Goal: Transaction & Acquisition: Obtain resource

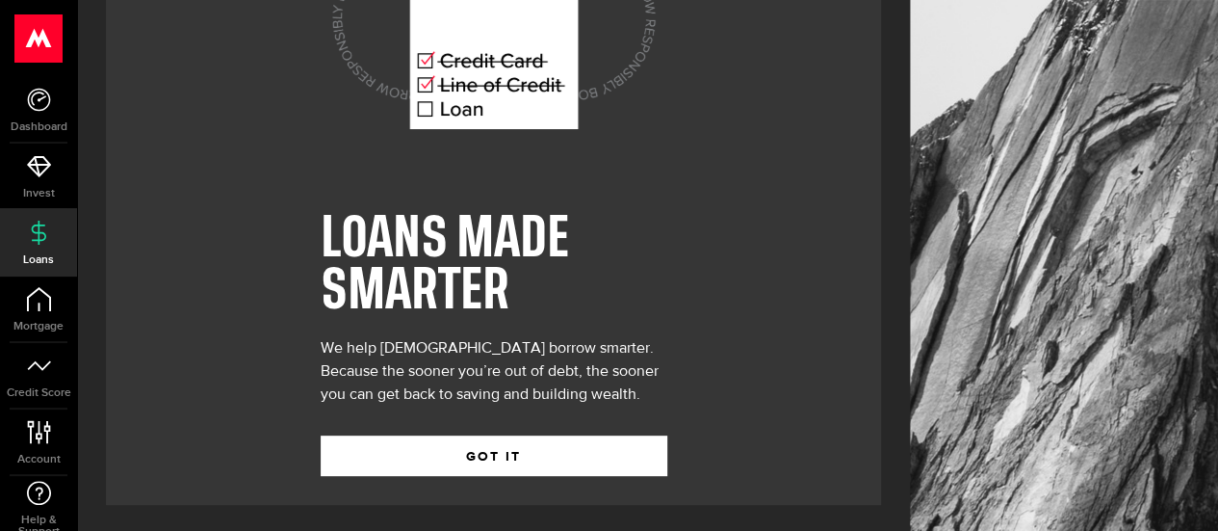
scroll to position [166, 0]
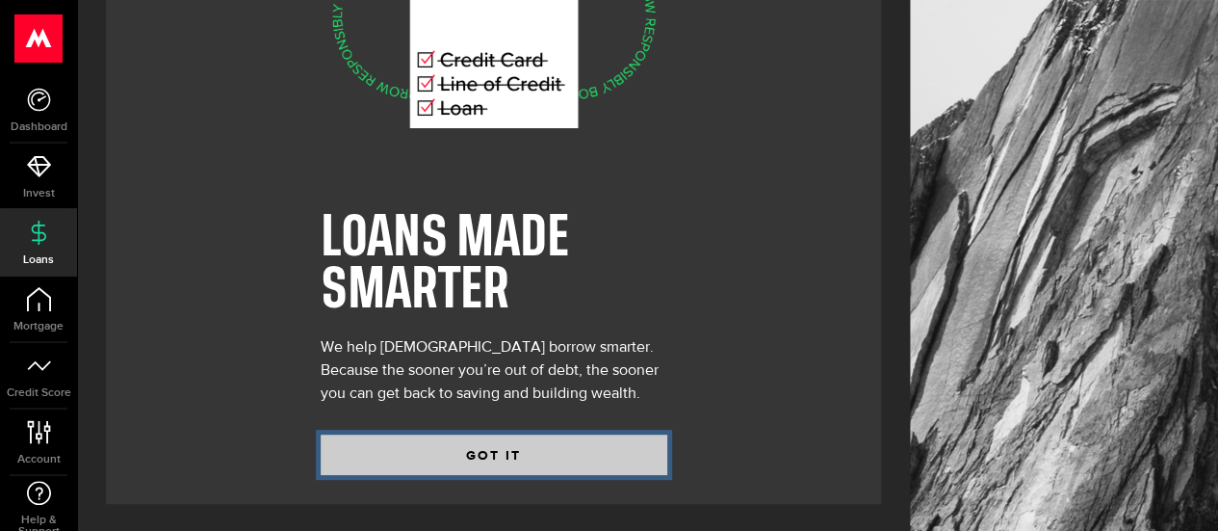
click at [413, 434] on button "GOT IT" at bounding box center [494, 454] width 347 height 40
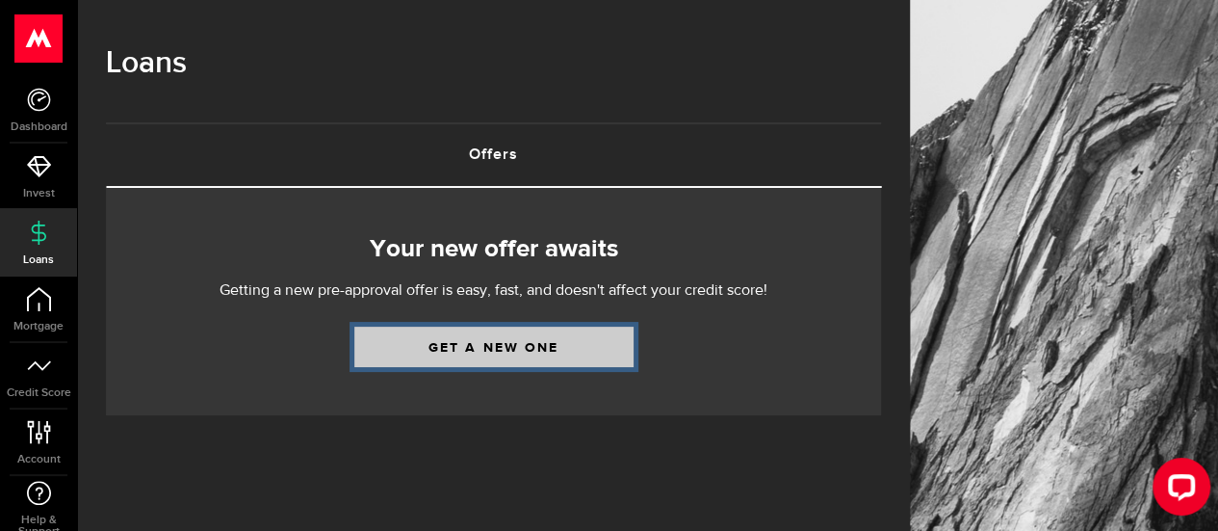
click at [487, 345] on link "Get a new one" at bounding box center [493, 346] width 279 height 40
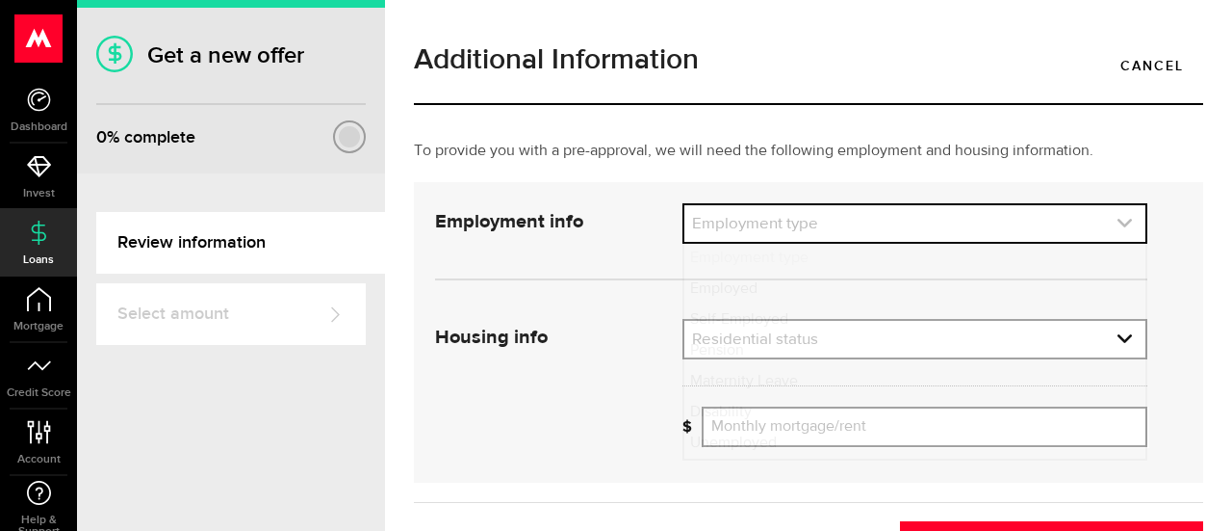
click at [963, 219] on link "expand select" at bounding box center [915, 223] width 461 height 37
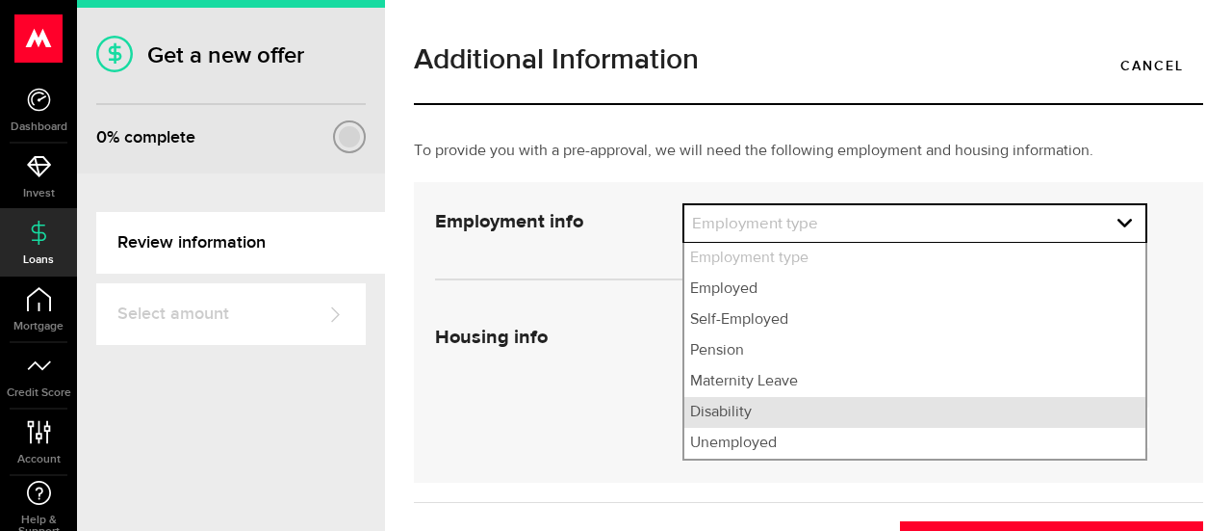
click at [823, 403] on li "Disability" at bounding box center [915, 412] width 461 height 31
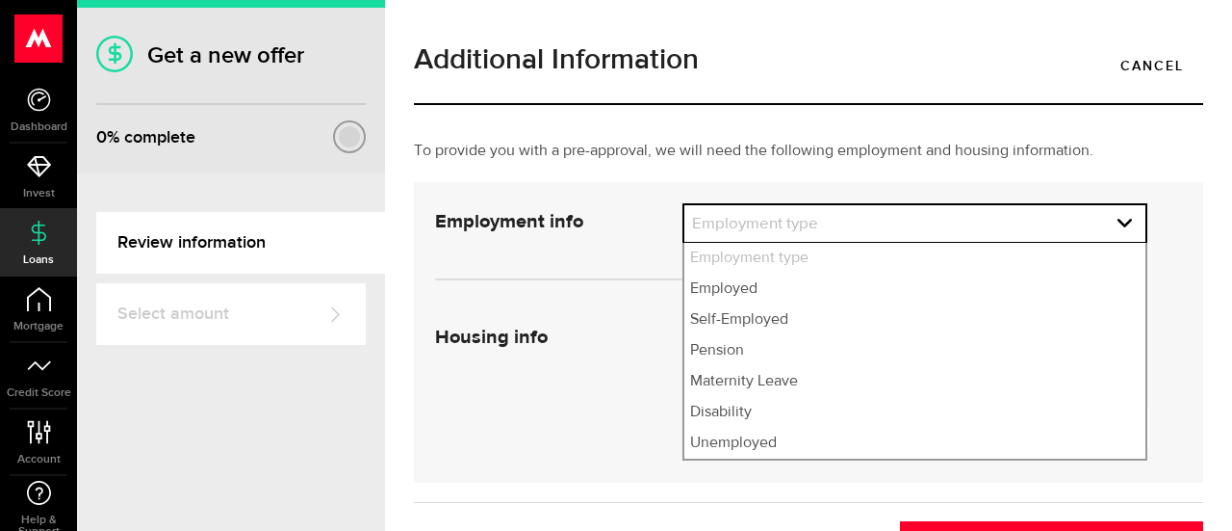
select select "Disability"
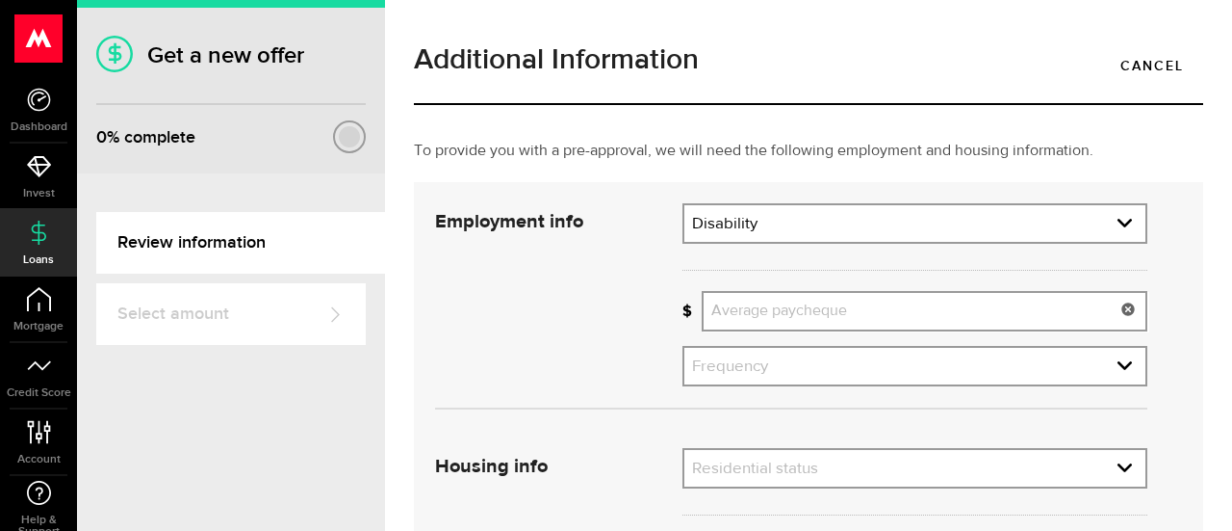
click at [768, 319] on input "Average paycheque" at bounding box center [925, 311] width 446 height 40
type input "1,201"
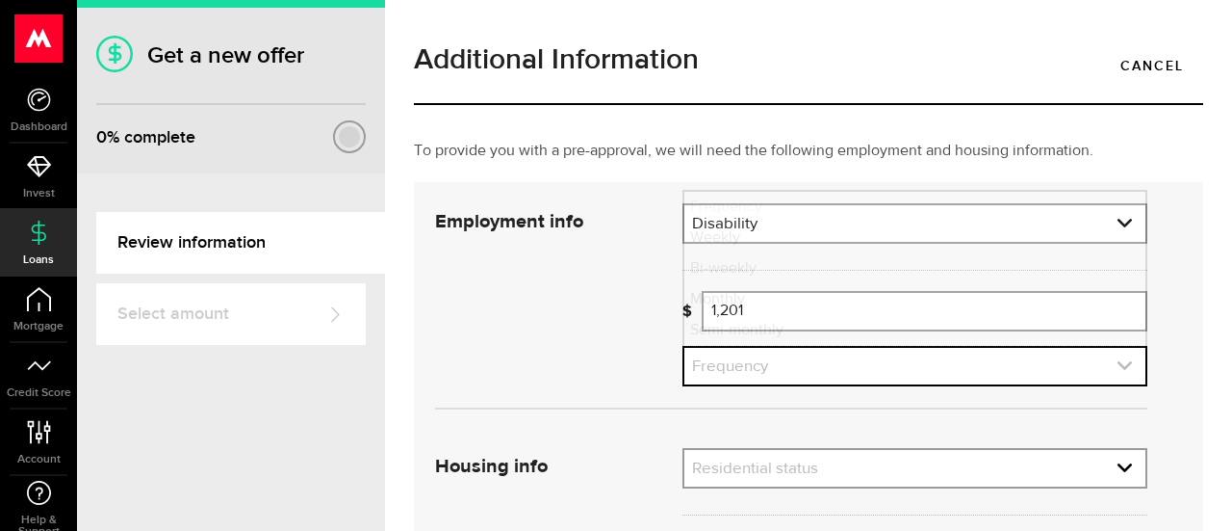
click at [847, 373] on link "expand select" at bounding box center [915, 366] width 461 height 37
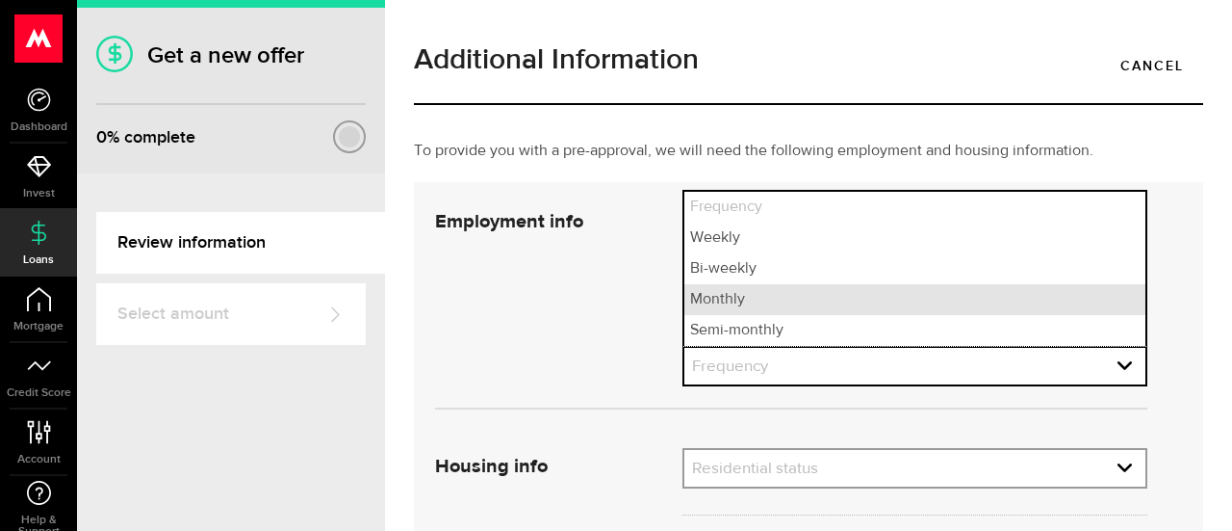
click at [776, 298] on li "Monthly" at bounding box center [915, 299] width 461 height 31
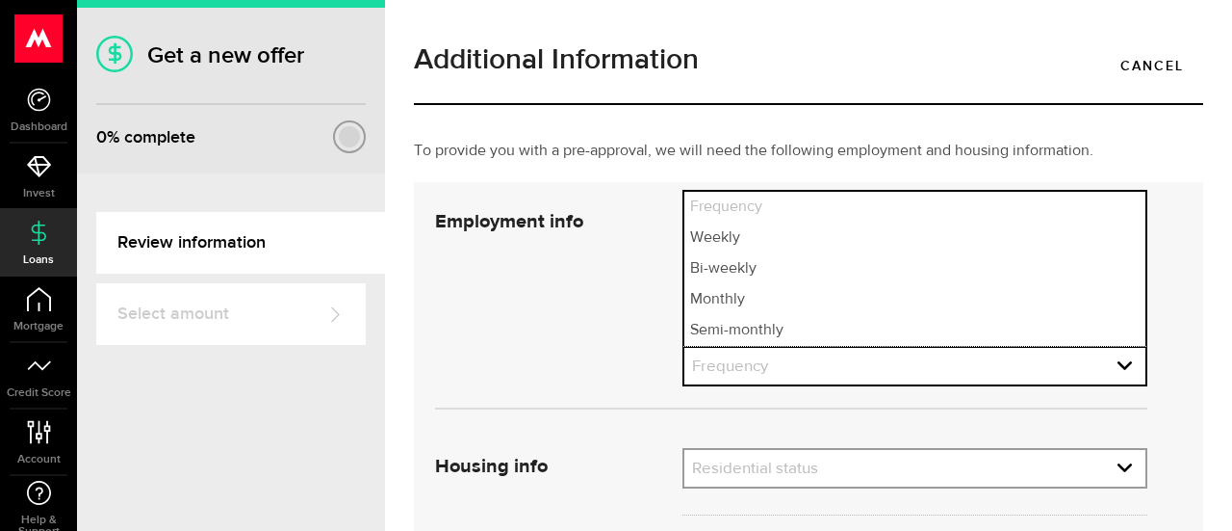
select select "monthly"
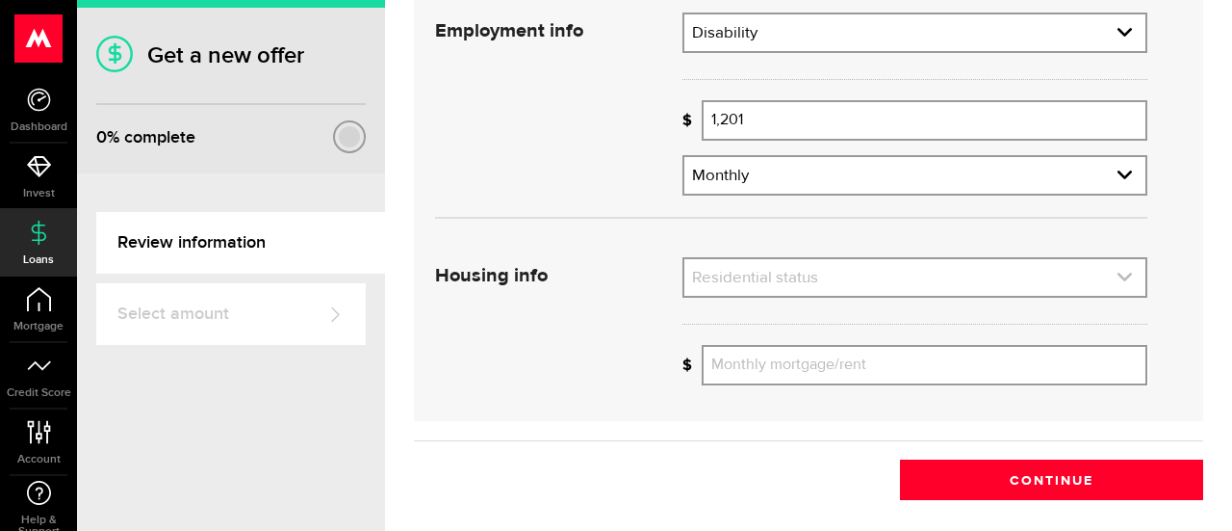
scroll to position [192, 0]
click at [913, 281] on link "expand select" at bounding box center [915, 276] width 461 height 37
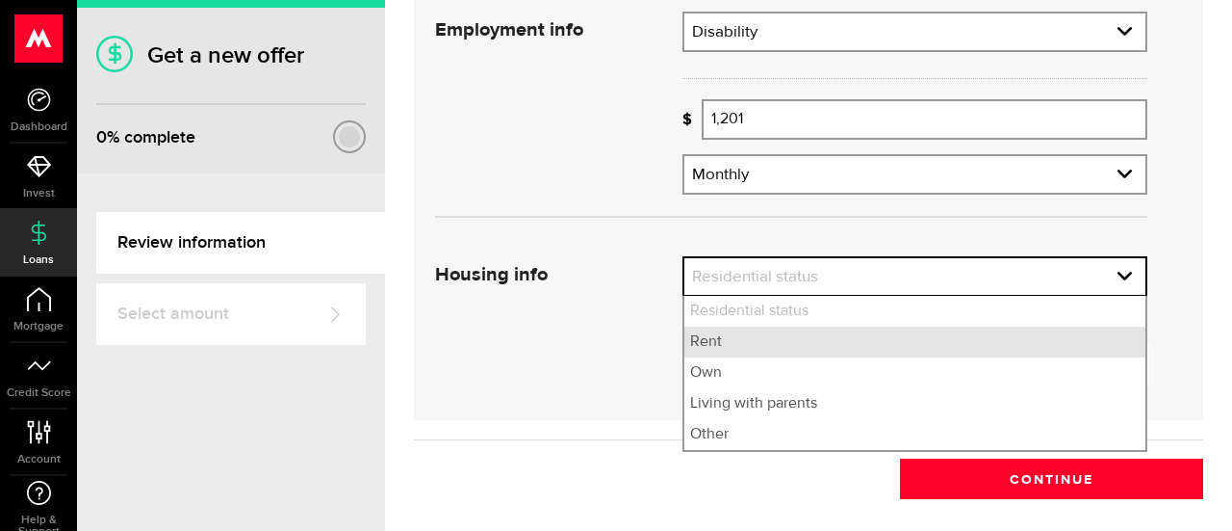
click at [730, 339] on li "Rent" at bounding box center [915, 341] width 461 height 31
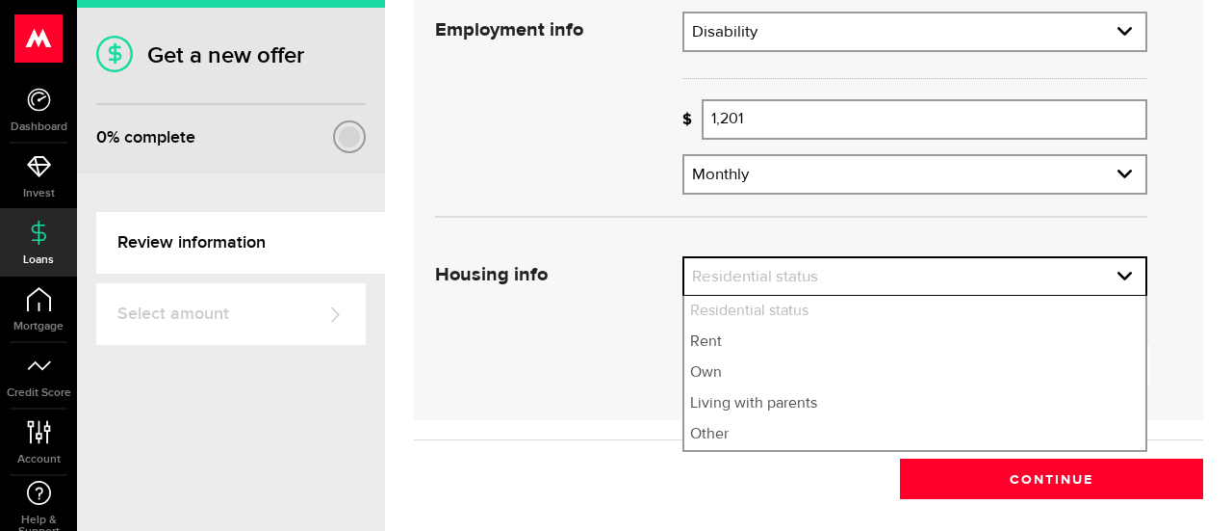
select select "Rent"
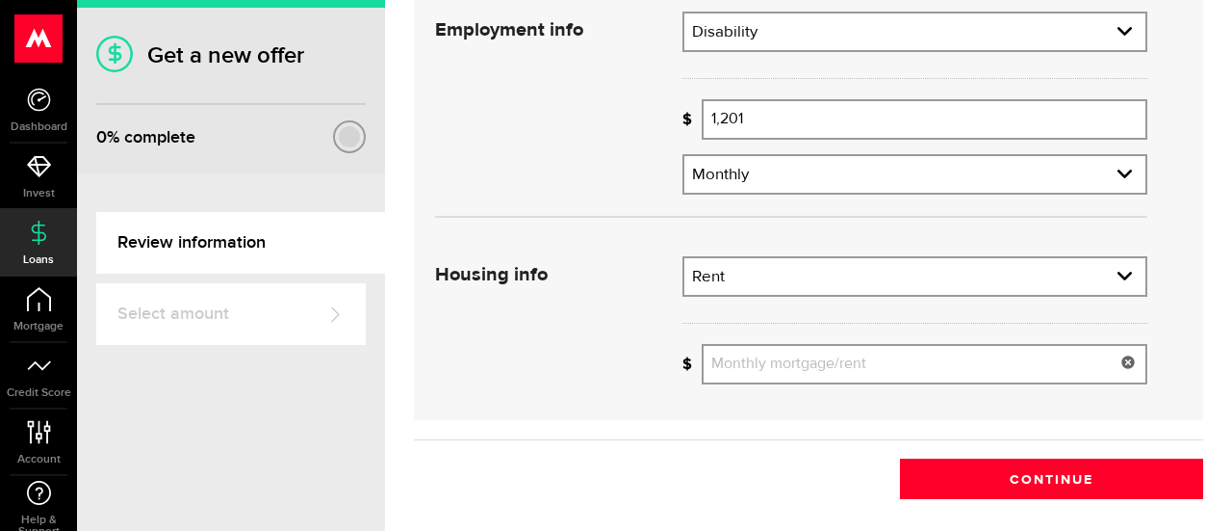
click at [894, 364] on input "Monthly mortgage/rent" at bounding box center [925, 364] width 446 height 40
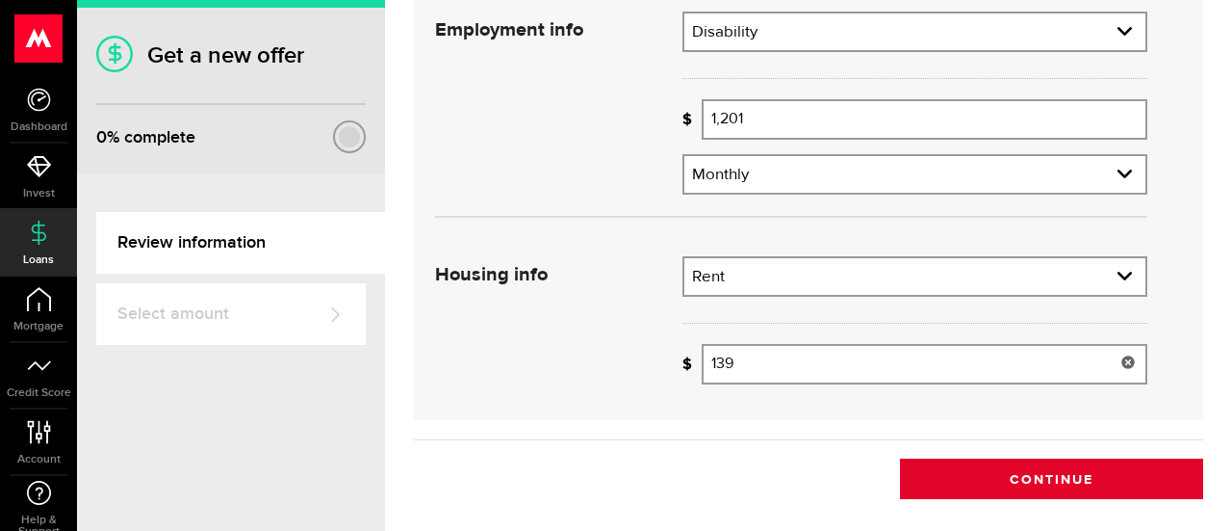
type input "139"
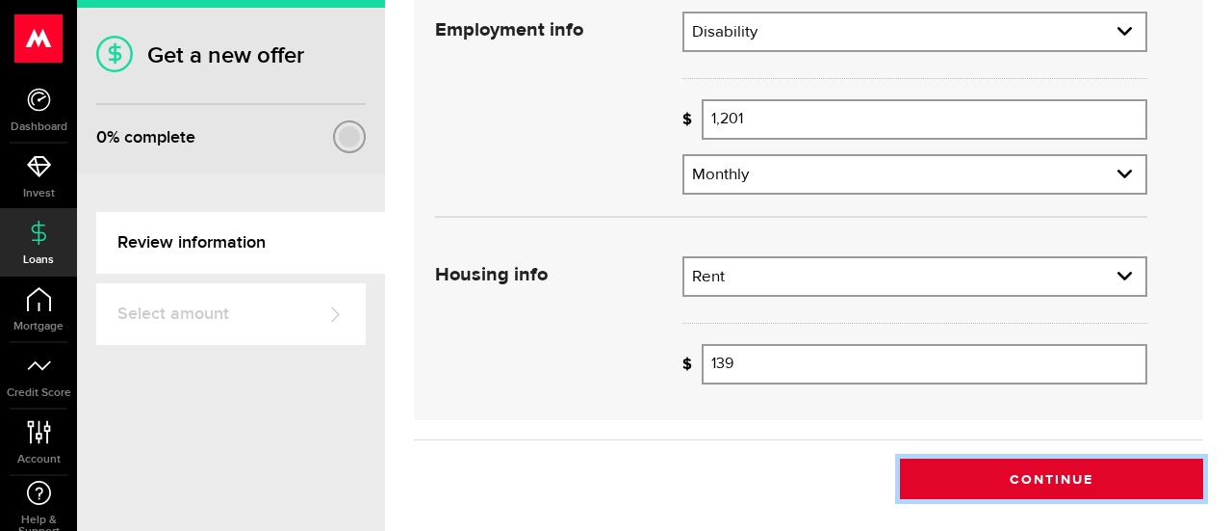
click at [1047, 473] on button "Continue" at bounding box center [1051, 478] width 303 height 40
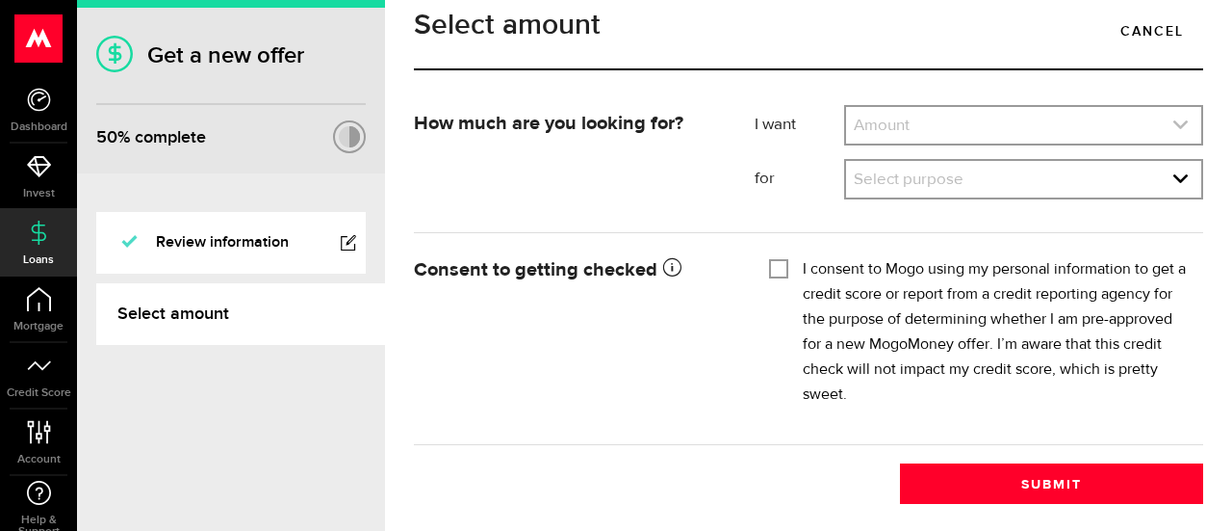
click at [971, 143] on link "expand select" at bounding box center [1023, 125] width 355 height 37
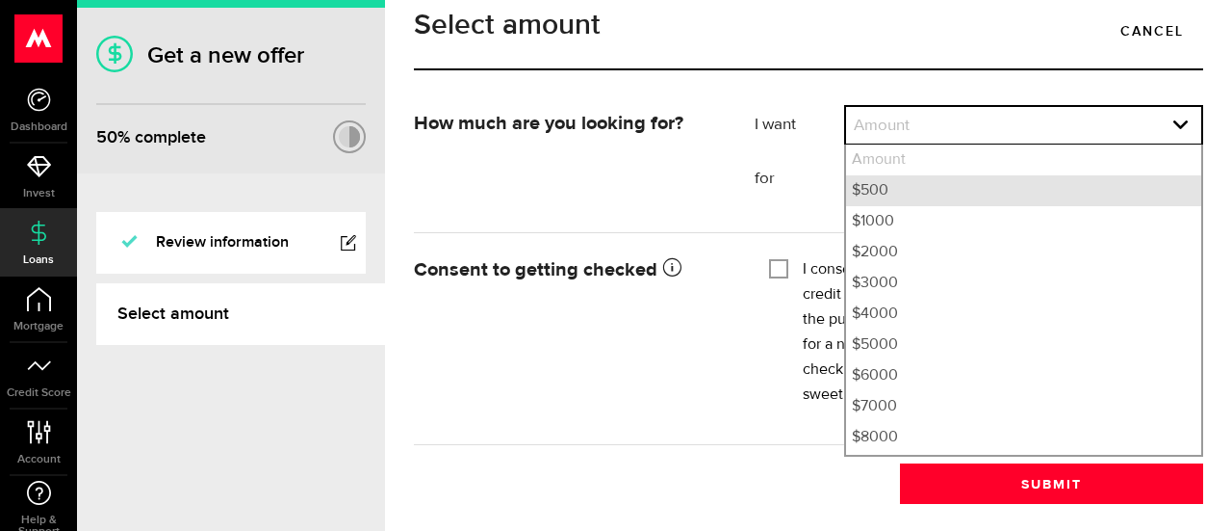
click at [894, 206] on li "$500" at bounding box center [1023, 190] width 355 height 31
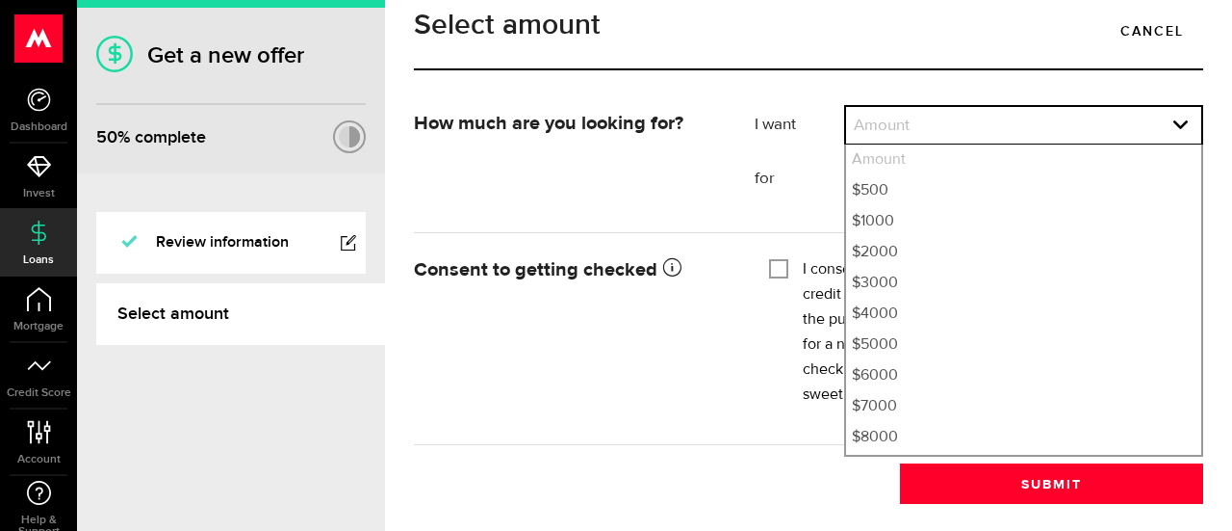
select select "500"
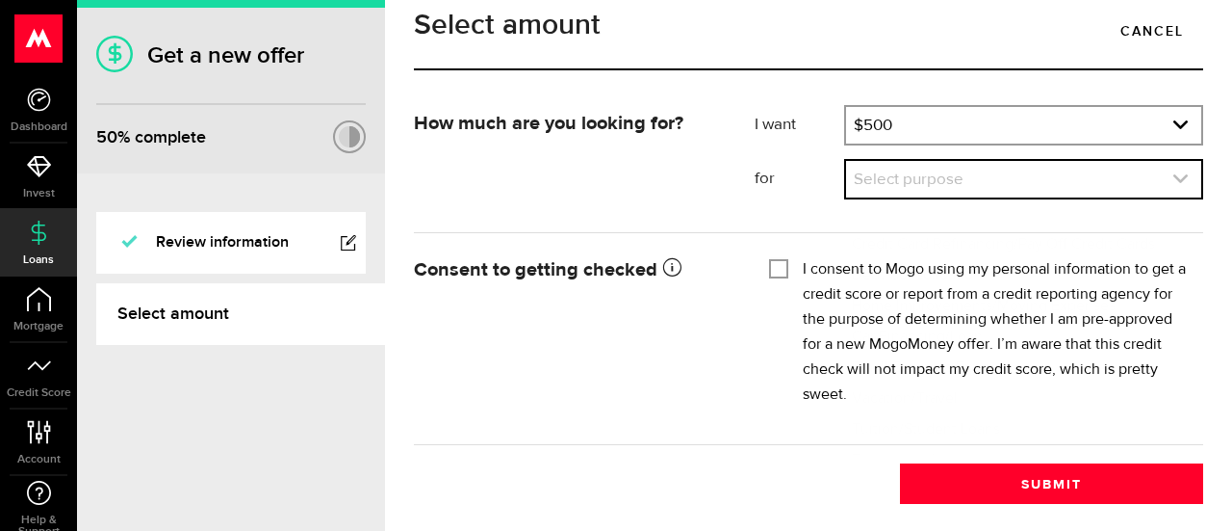
click at [1080, 197] on link "expand select" at bounding box center [1023, 179] width 355 height 37
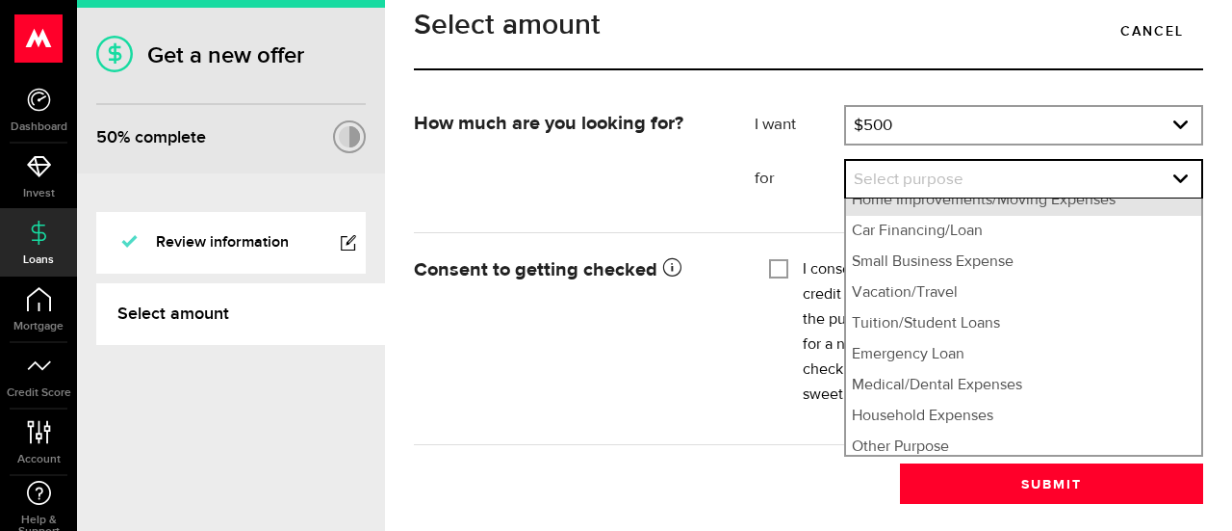
scroll to position [114, 0]
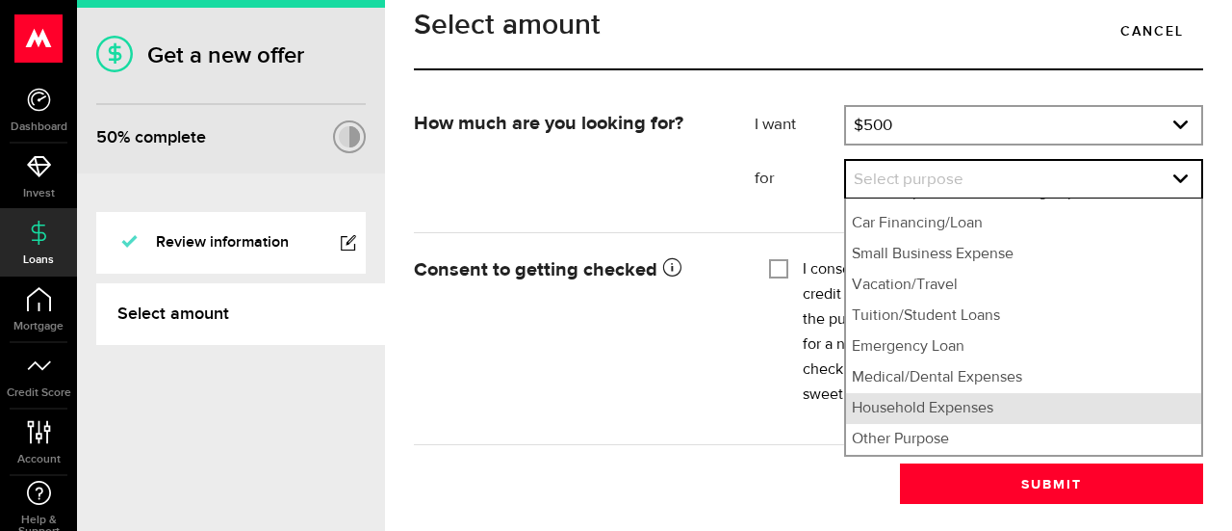
click at [965, 424] on li "Household Expenses" at bounding box center [1023, 408] width 355 height 31
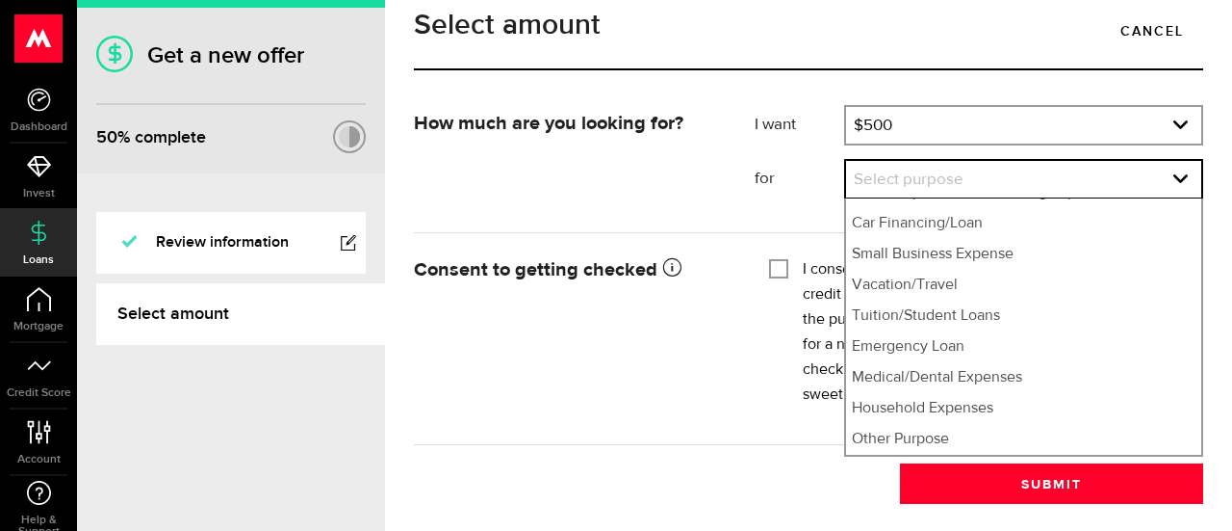
select select "Household Expenses"
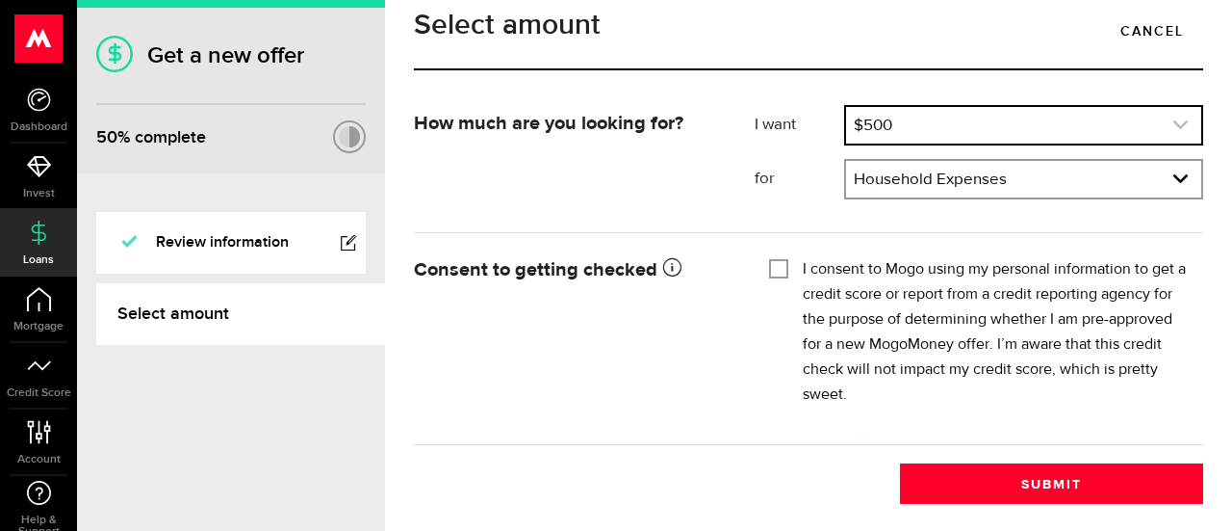
click at [901, 143] on link "expand select" at bounding box center [1023, 125] width 355 height 37
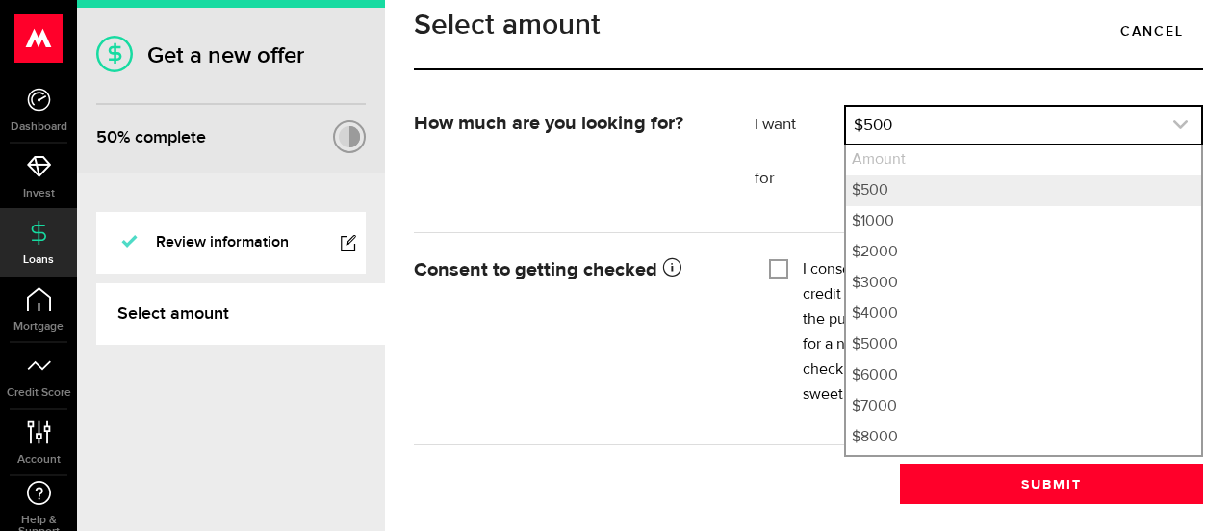
click at [910, 143] on link "expand select" at bounding box center [1023, 125] width 355 height 37
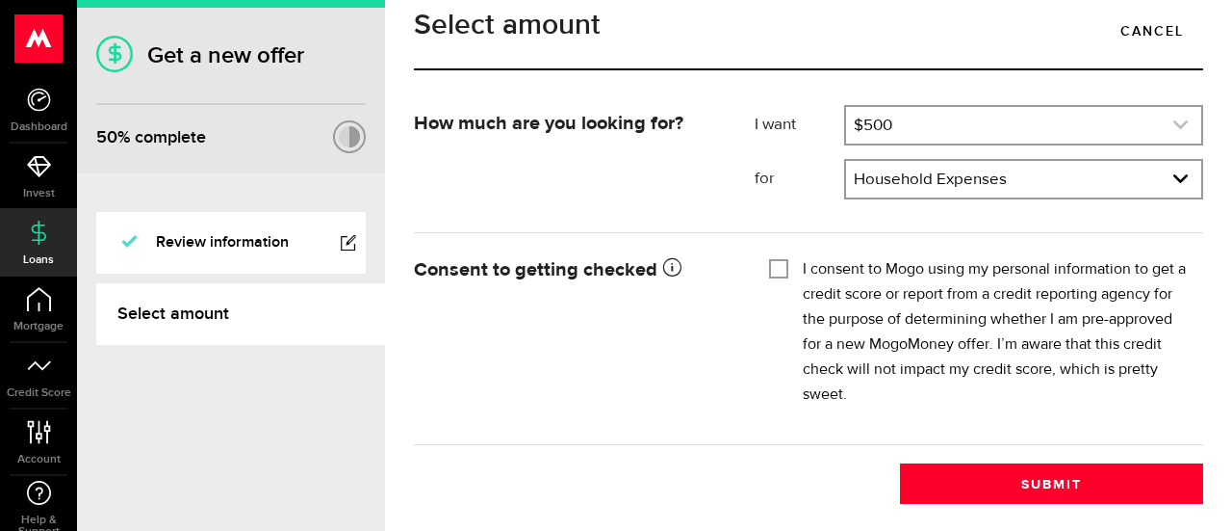
click at [910, 143] on link "expand select" at bounding box center [1023, 125] width 355 height 37
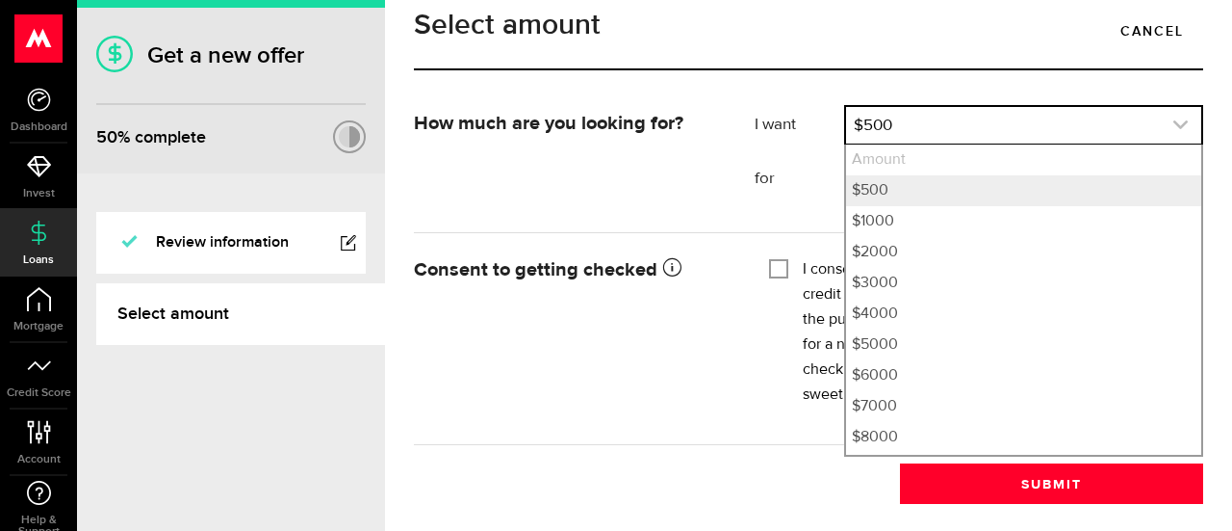
click at [897, 143] on link "expand select" at bounding box center [1023, 125] width 355 height 37
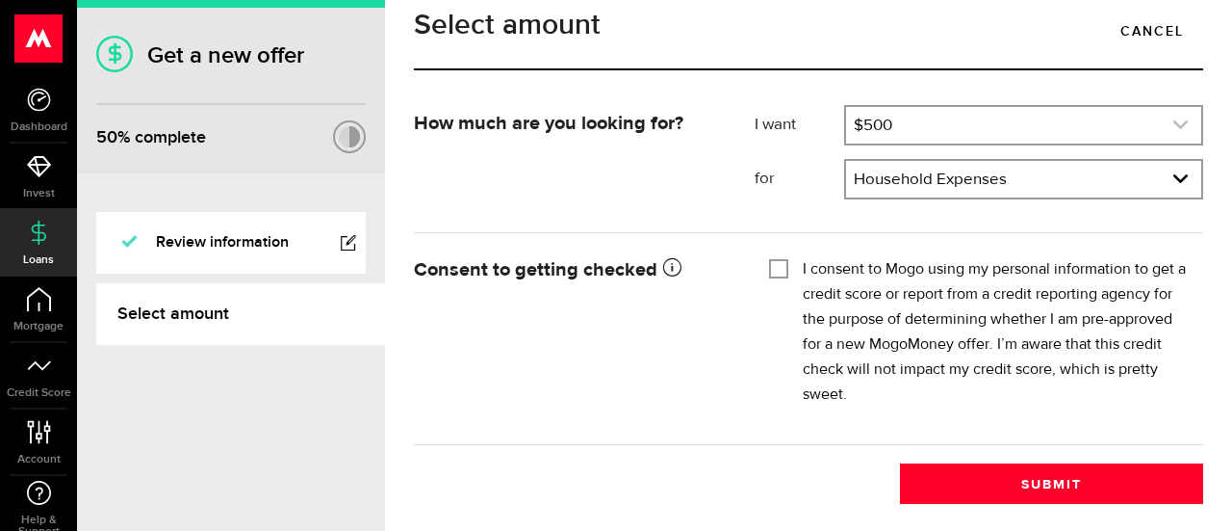
click at [864, 143] on link "expand select" at bounding box center [1023, 125] width 355 height 37
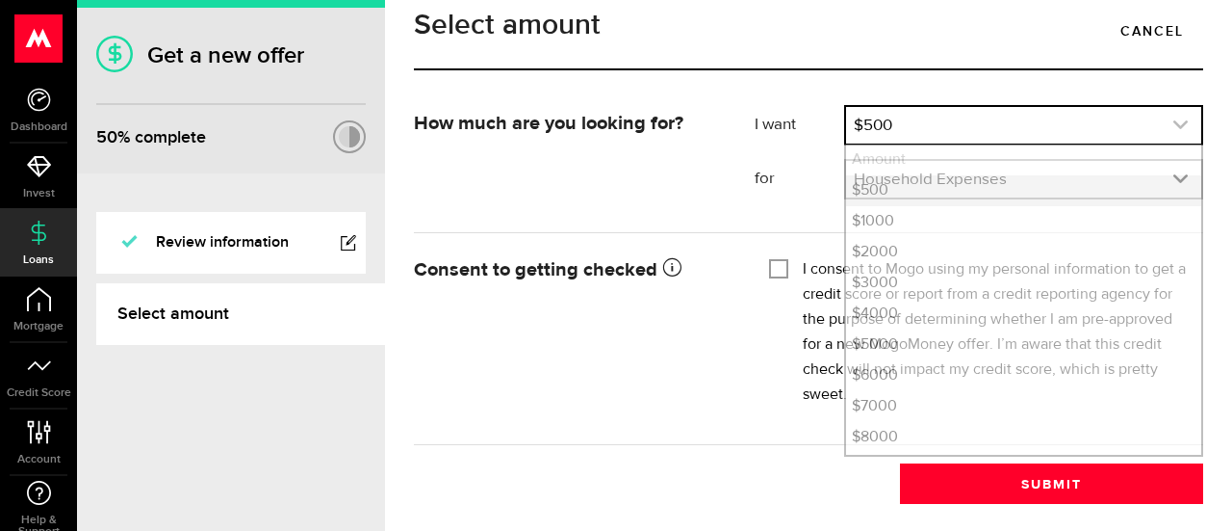
click at [864, 143] on link "expand select" at bounding box center [1023, 125] width 355 height 37
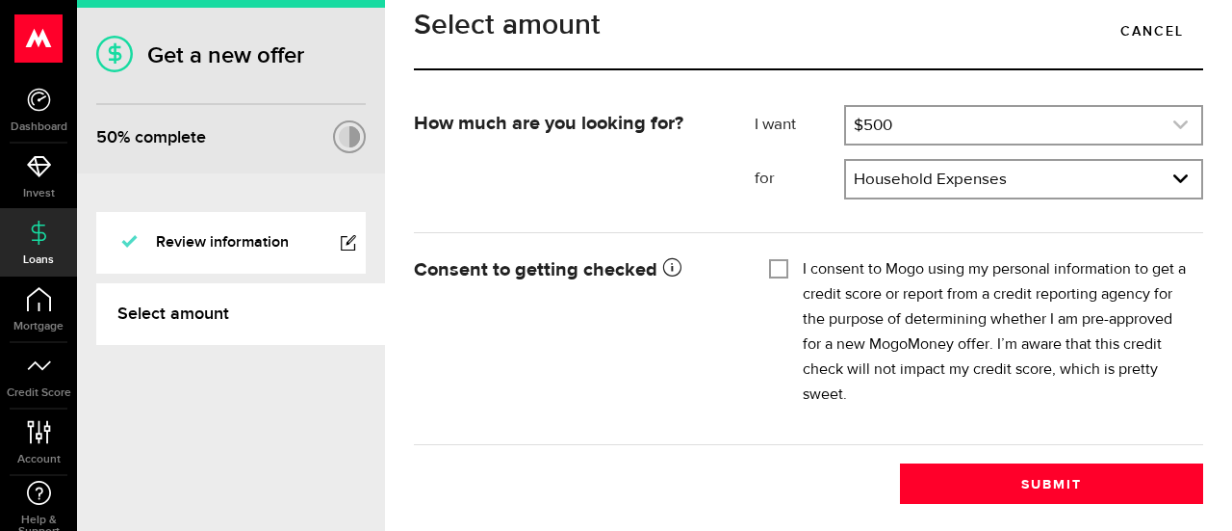
click at [992, 143] on link "expand select" at bounding box center [1023, 125] width 355 height 37
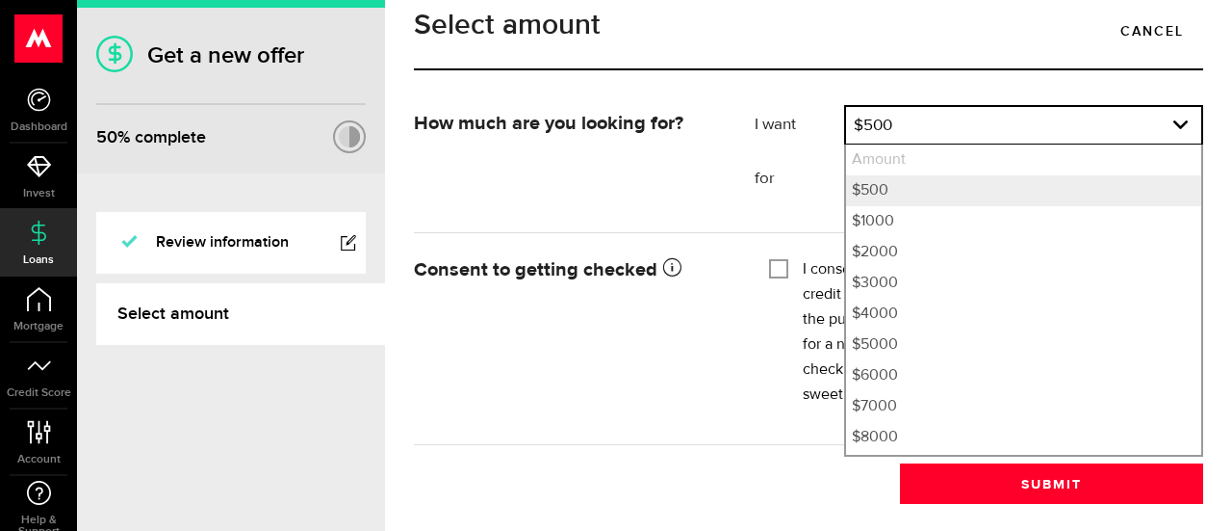
click at [877, 175] on li "Amount" at bounding box center [1023, 159] width 355 height 31
click at [710, 201] on div "How much are you looking for? I want Amount How much credit would you like? $50…" at bounding box center [809, 159] width 818 height 108
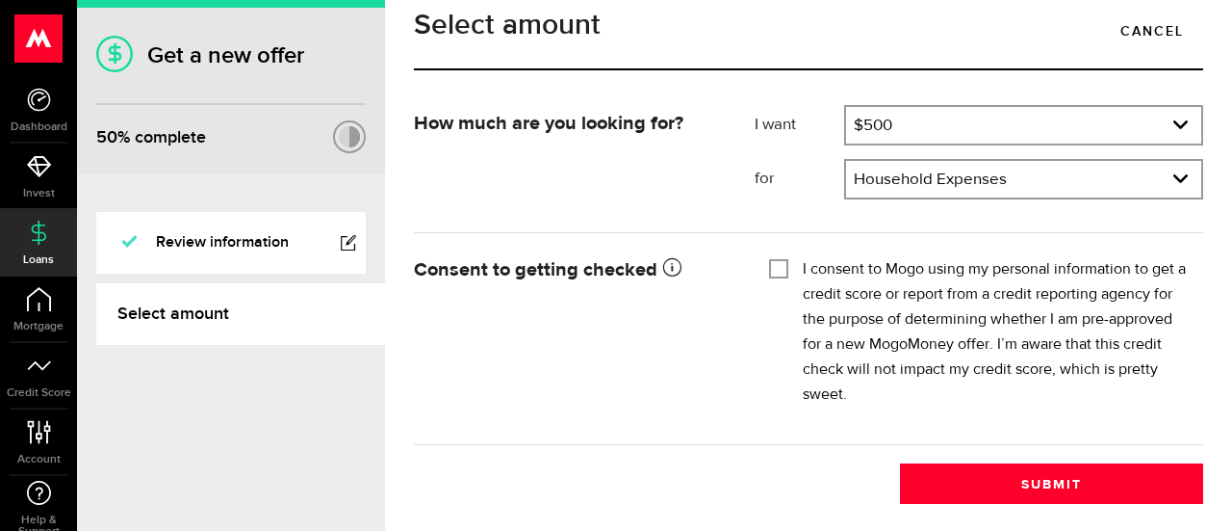
click at [783, 300] on div "I consent to Mogo using my personal information to get a credit score or report…" at bounding box center [979, 332] width 420 height 150
click at [772, 276] on input "I consent to Mogo using my personal information to get a credit score or report…" at bounding box center [778, 266] width 19 height 19
checkbox input "true"
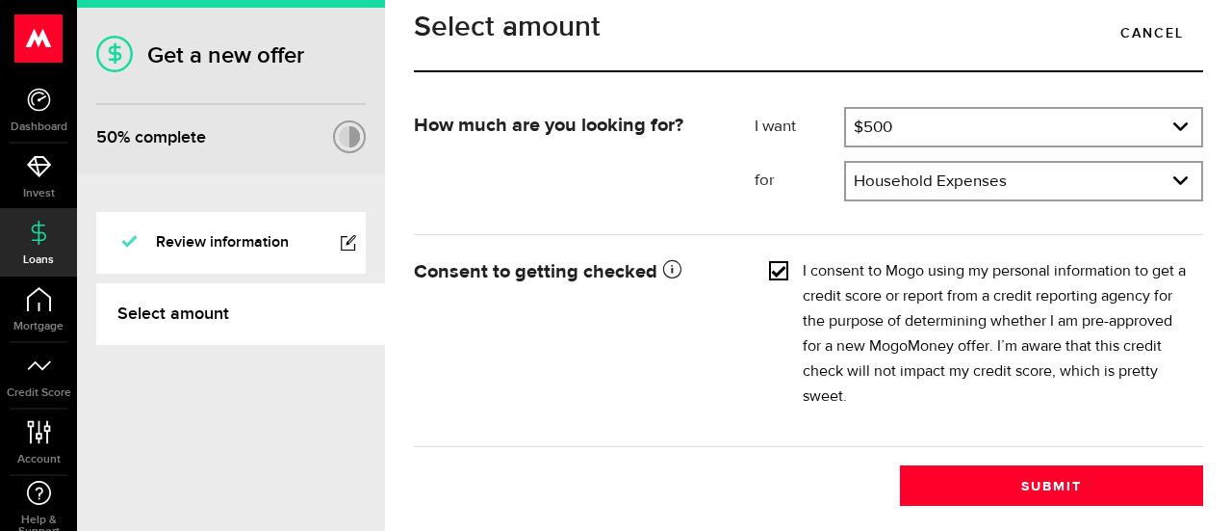
scroll to position [34, 0]
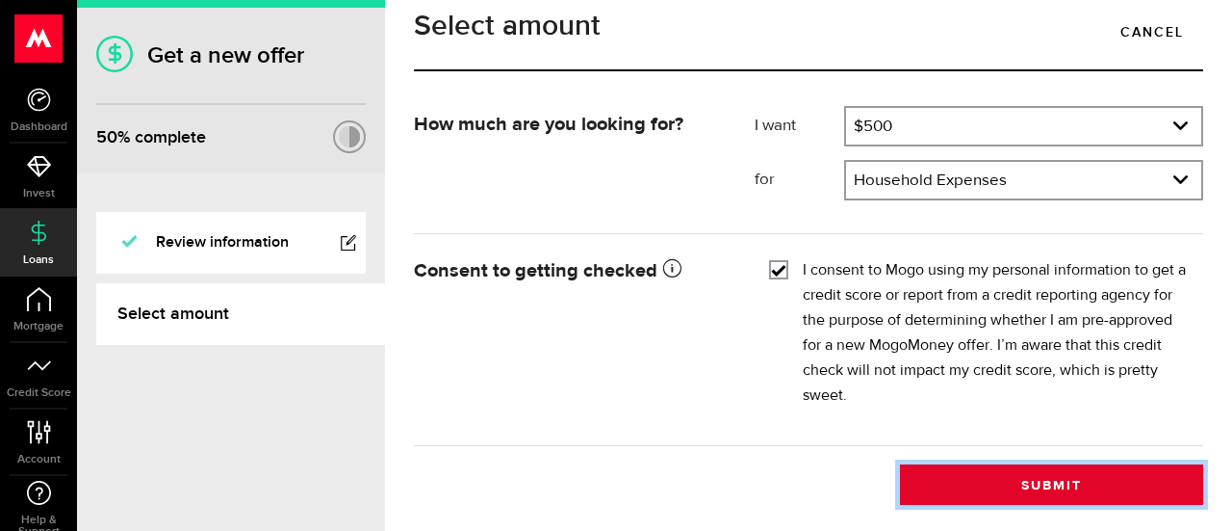
click at [988, 475] on button "Submit" at bounding box center [1051, 484] width 303 height 40
